Goal: Information Seeking & Learning: Learn about a topic

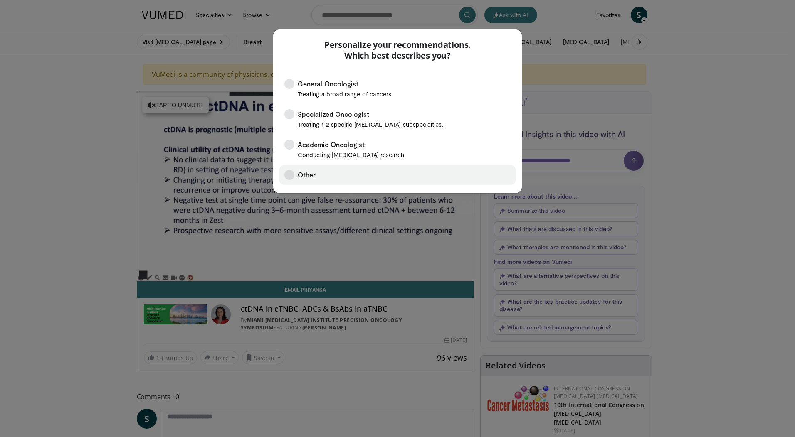
click at [439, 174] on label "Other" at bounding box center [397, 175] width 236 height 20
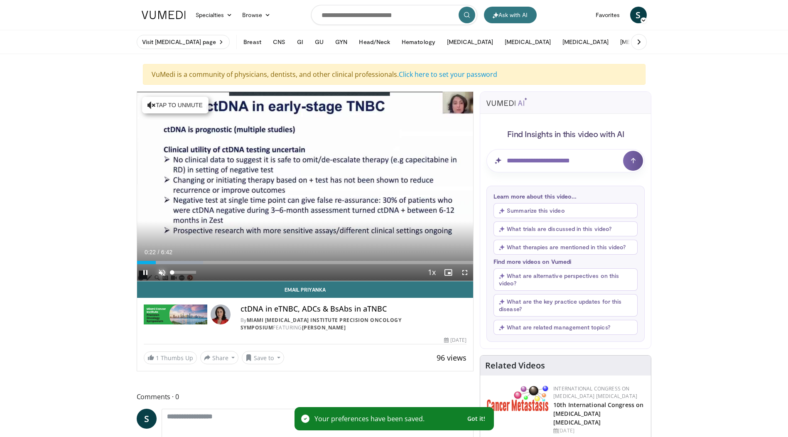
click at [158, 270] on span "Video Player" at bounding box center [162, 272] width 17 height 17
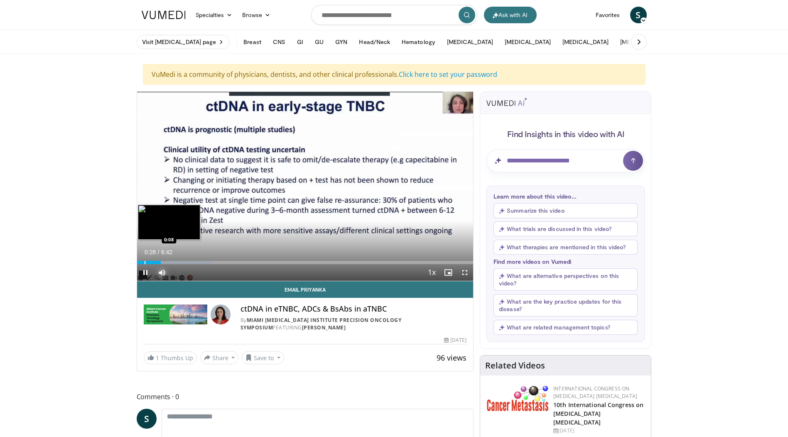
click at [141, 261] on div "0:28" at bounding box center [149, 262] width 24 height 3
click at [140, 264] on div "Progress Bar" at bounding box center [140, 262] width 1 height 3
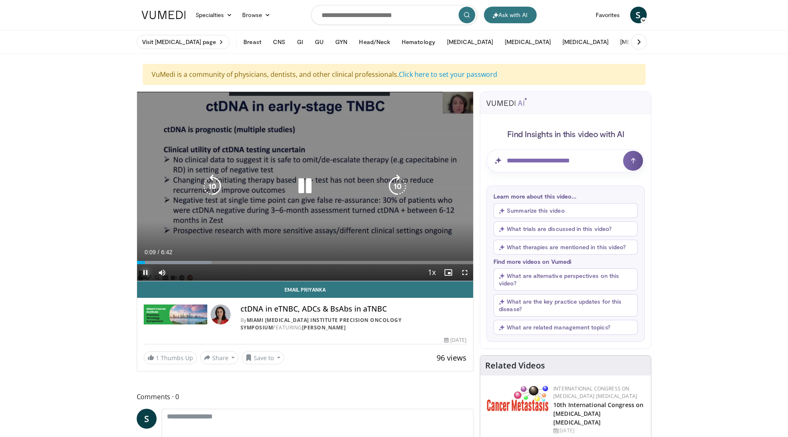
click at [143, 274] on span "Video Player" at bounding box center [145, 272] width 17 height 17
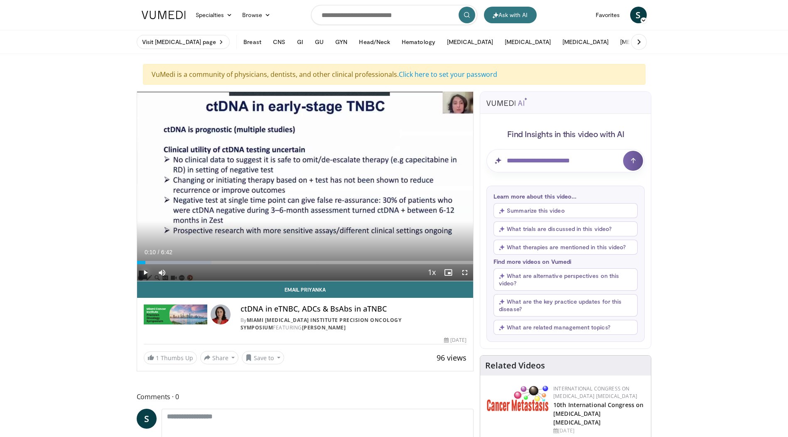
click at [147, 267] on span "Video Player" at bounding box center [145, 272] width 17 height 17
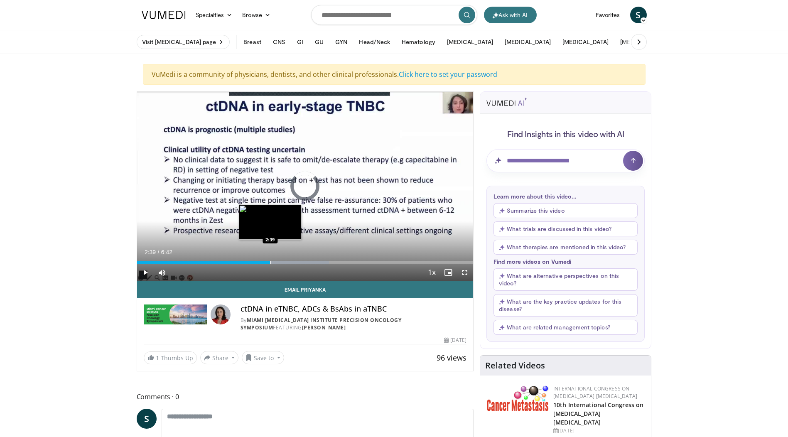
click at [270, 262] on div "Loaded : 57.14% 2:39 2:39" at bounding box center [305, 262] width 337 height 3
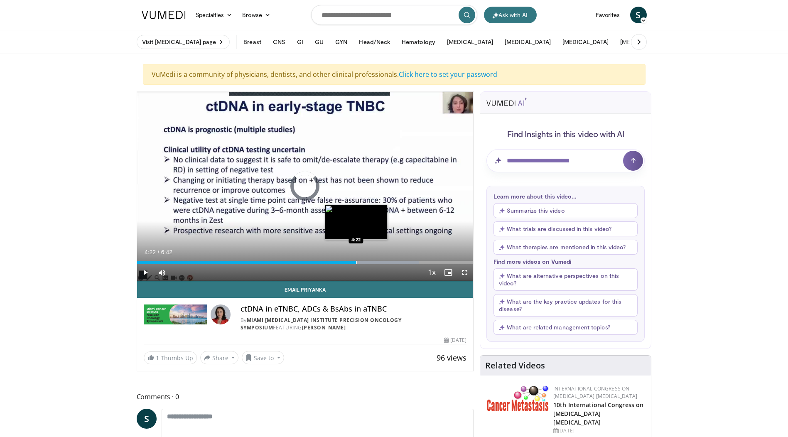
click at [356, 262] on div "Loaded : 83.77% 4:35 4:22" at bounding box center [305, 262] width 337 height 3
click at [346, 262] on div "Loaded : 83.77% 4:10 4:10" at bounding box center [305, 262] width 337 height 3
click at [358, 261] on div "Progress Bar" at bounding box center [358, 262] width 1 height 3
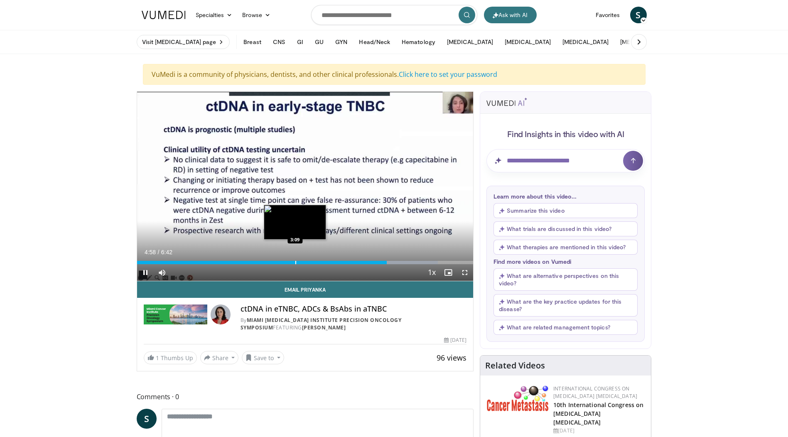
click at [296, 261] on div "Progress Bar" at bounding box center [296, 262] width 1 height 3
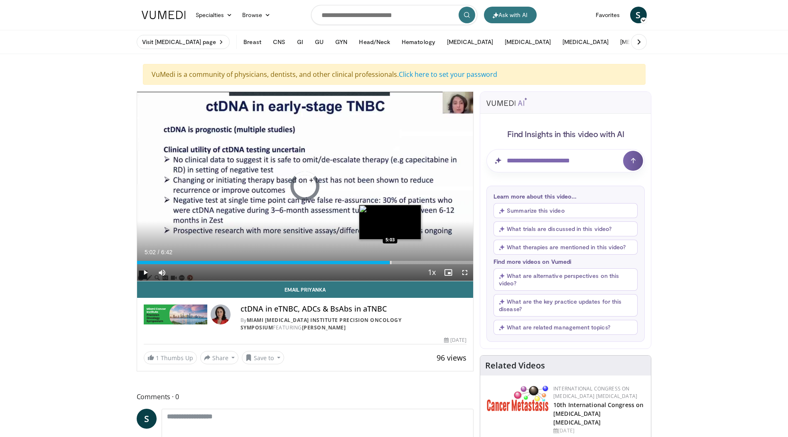
click at [391, 262] on div "Progress Bar" at bounding box center [391, 262] width 1 height 3
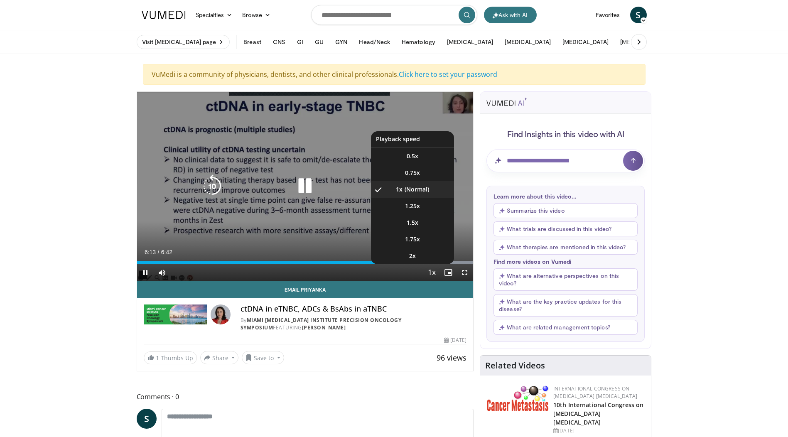
click at [429, 272] on span "Video Player" at bounding box center [432, 273] width 12 height 17
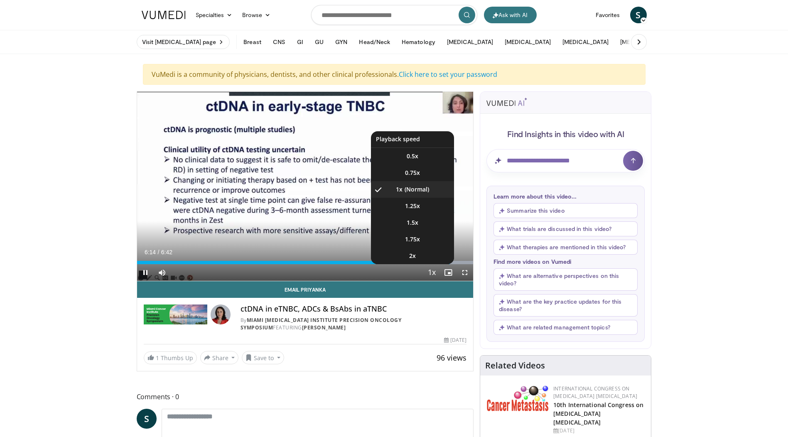
click at [434, 272] on span "Video Player" at bounding box center [432, 273] width 12 height 17
click at [433, 269] on span "Video Player" at bounding box center [432, 273] width 12 height 17
click at [419, 227] on li "1.5x" at bounding box center [412, 222] width 83 height 17
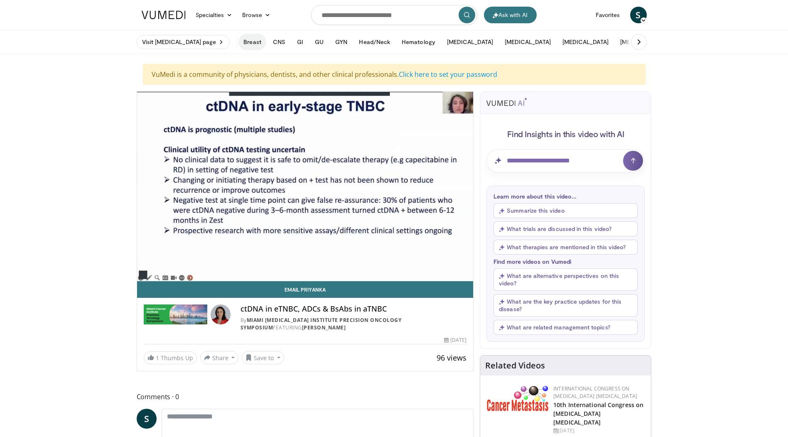
click at [248, 44] on button "Breast" at bounding box center [252, 42] width 27 height 17
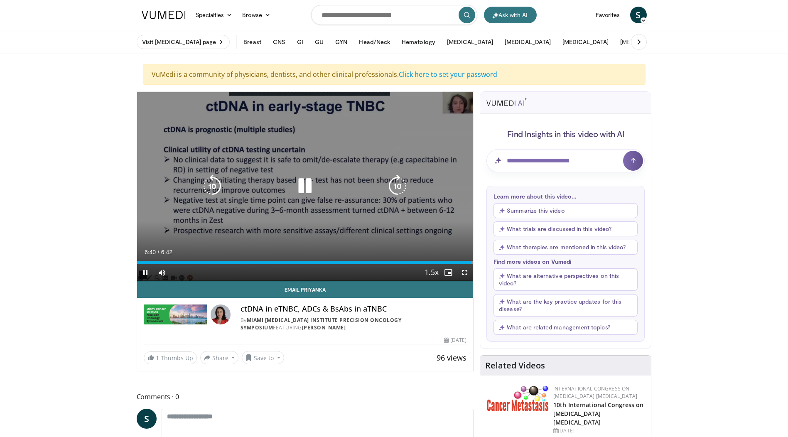
click at [308, 182] on icon "Video Player" at bounding box center [304, 186] width 23 height 23
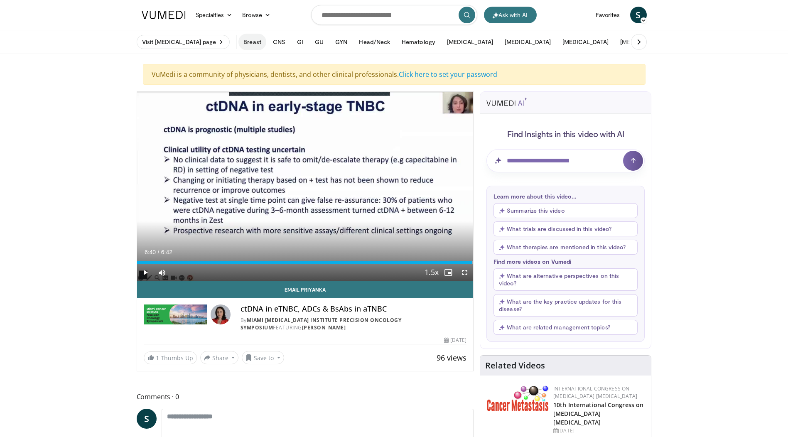
click at [247, 44] on button "Breast" at bounding box center [252, 42] width 27 height 17
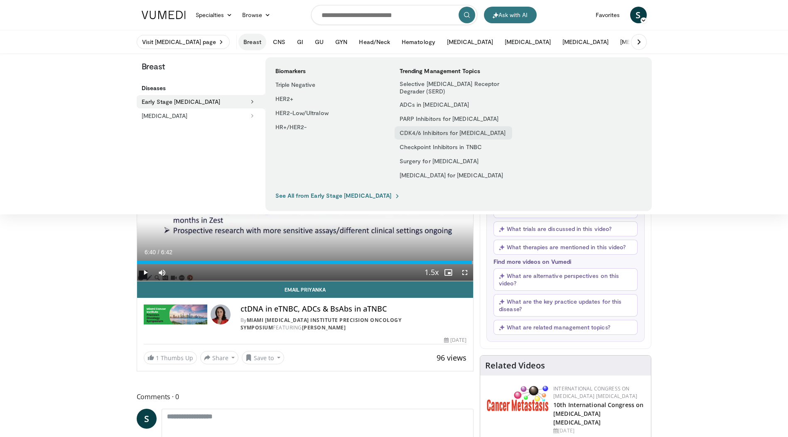
click at [440, 133] on link "CDK4/6 Inhibitors for [MEDICAL_DATA]" at bounding box center [454, 132] width 118 height 13
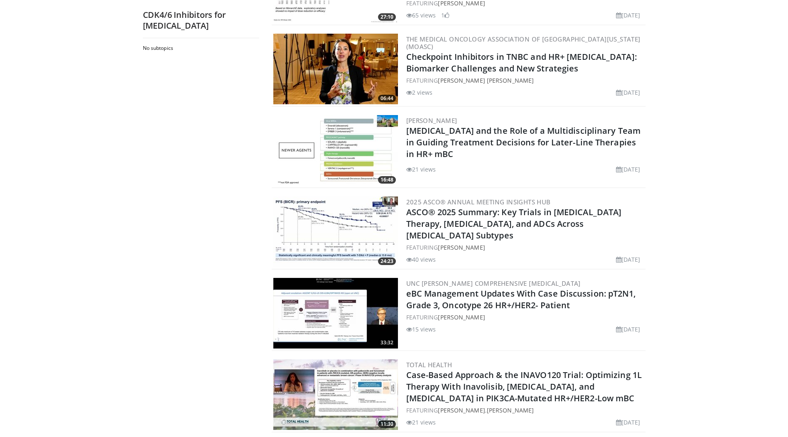
scroll to position [333, 0]
